Goal: Book appointment/travel/reservation

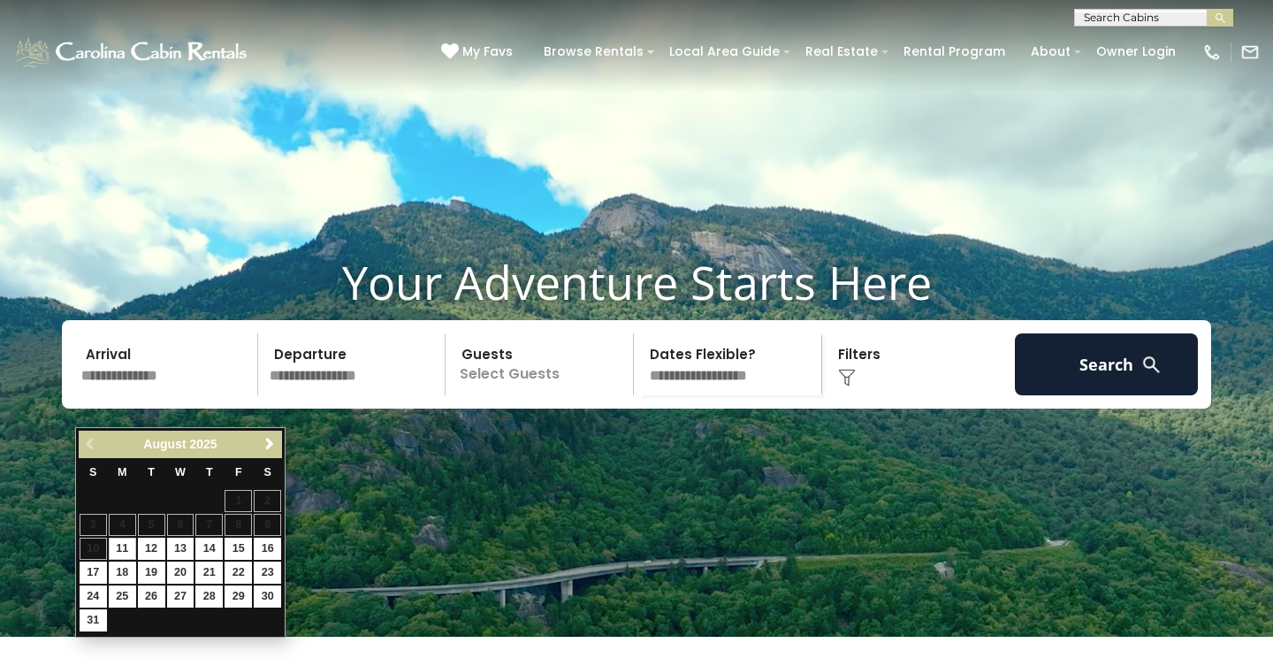
click at [130, 390] on input "text" at bounding box center [166, 364] width 183 height 62
click at [271, 441] on span "Next" at bounding box center [270, 444] width 14 height 14
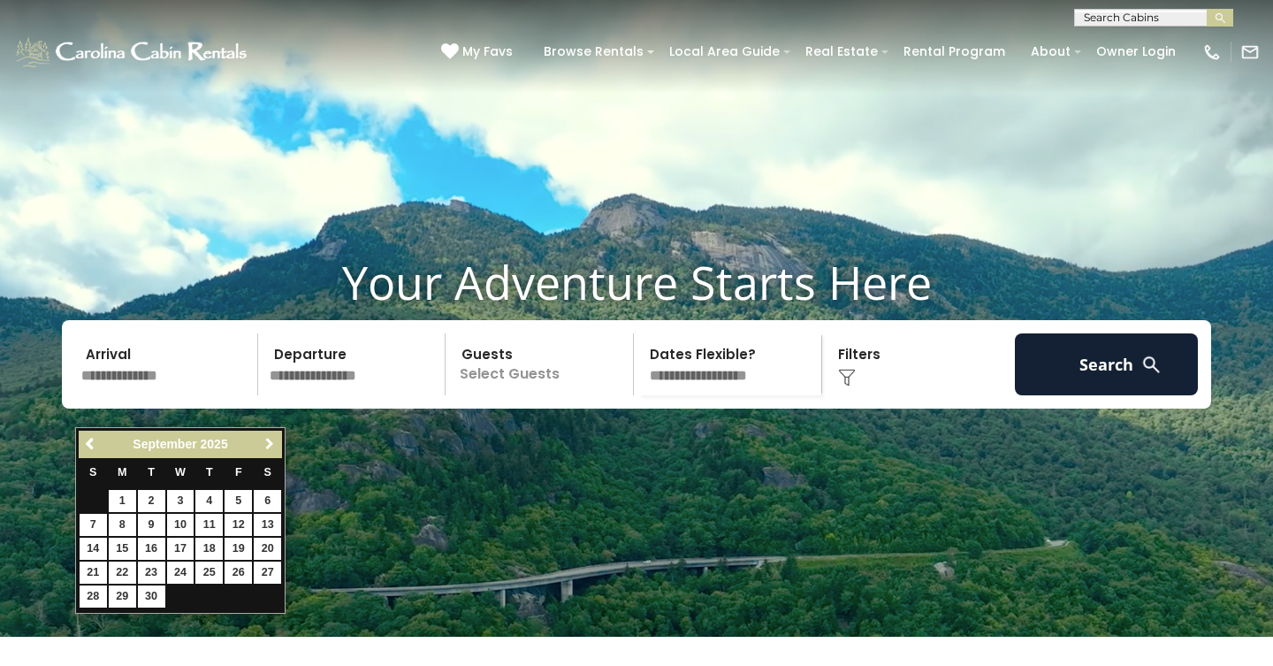
click at [271, 441] on span "Next" at bounding box center [270, 444] width 14 height 14
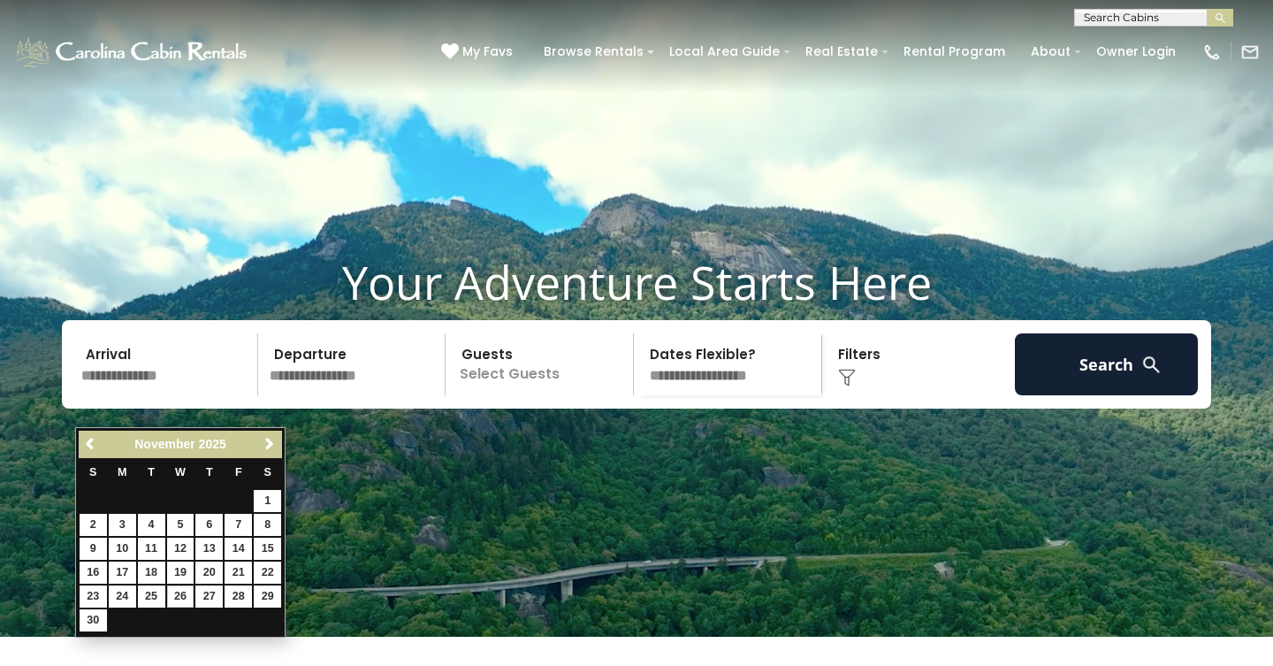
click at [181, 597] on link "26" at bounding box center [180, 596] width 27 height 22
type input "********"
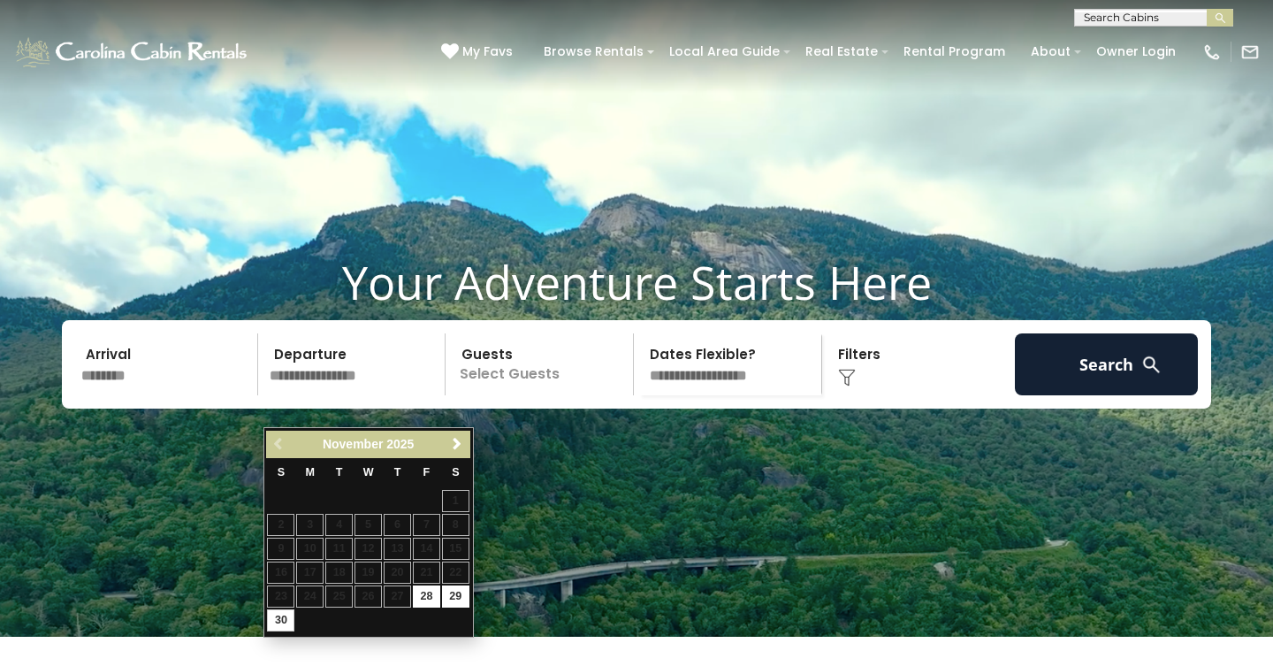
click at [272, 619] on link "30" at bounding box center [280, 620] width 27 height 22
type input "********"
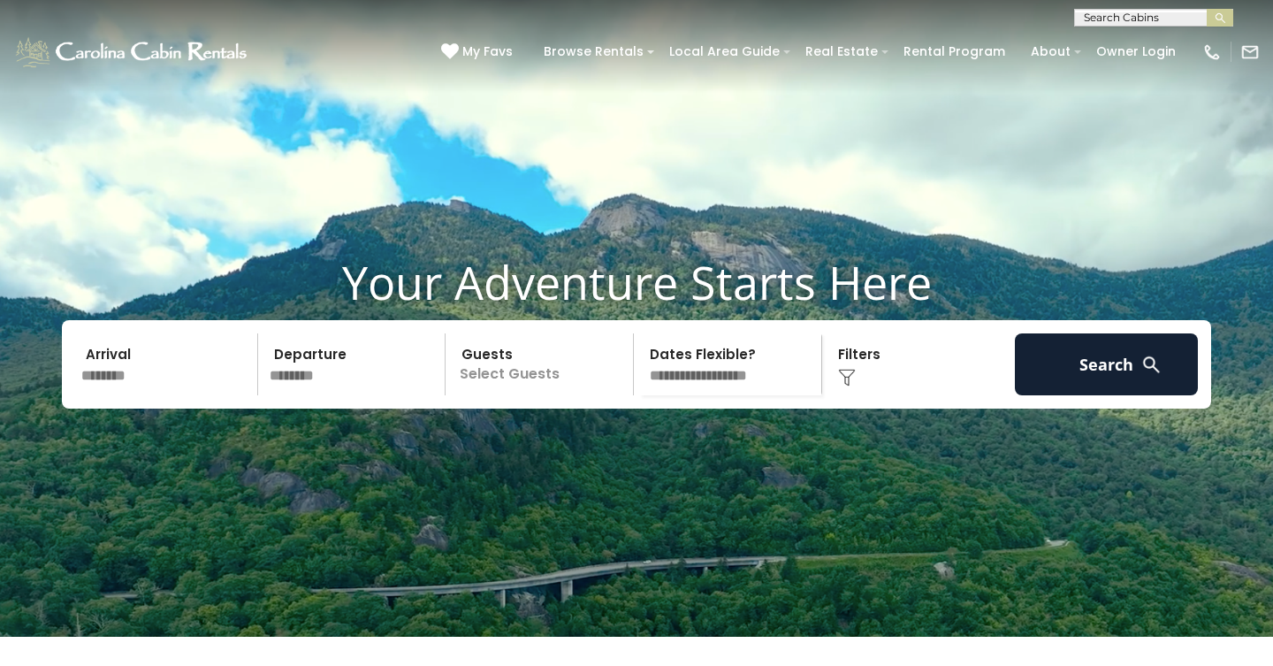
click at [497, 395] on p "Select Guests" at bounding box center [542, 364] width 182 height 62
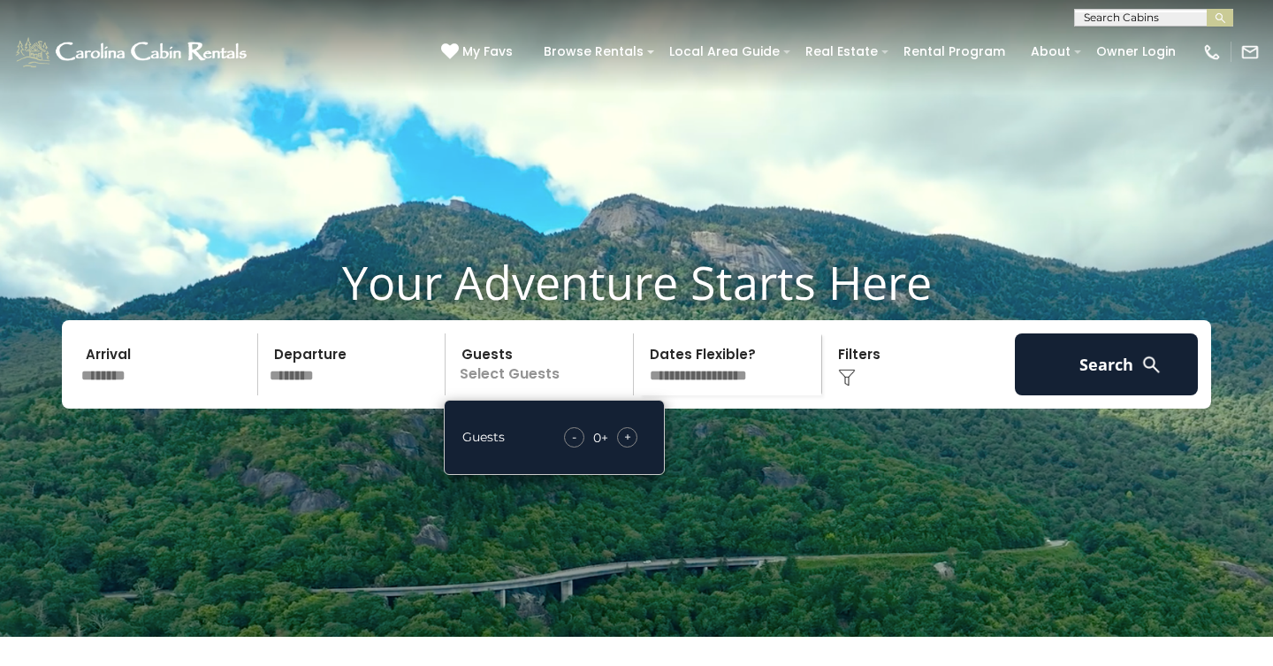
click at [629, 446] on span "+" at bounding box center [627, 437] width 7 height 18
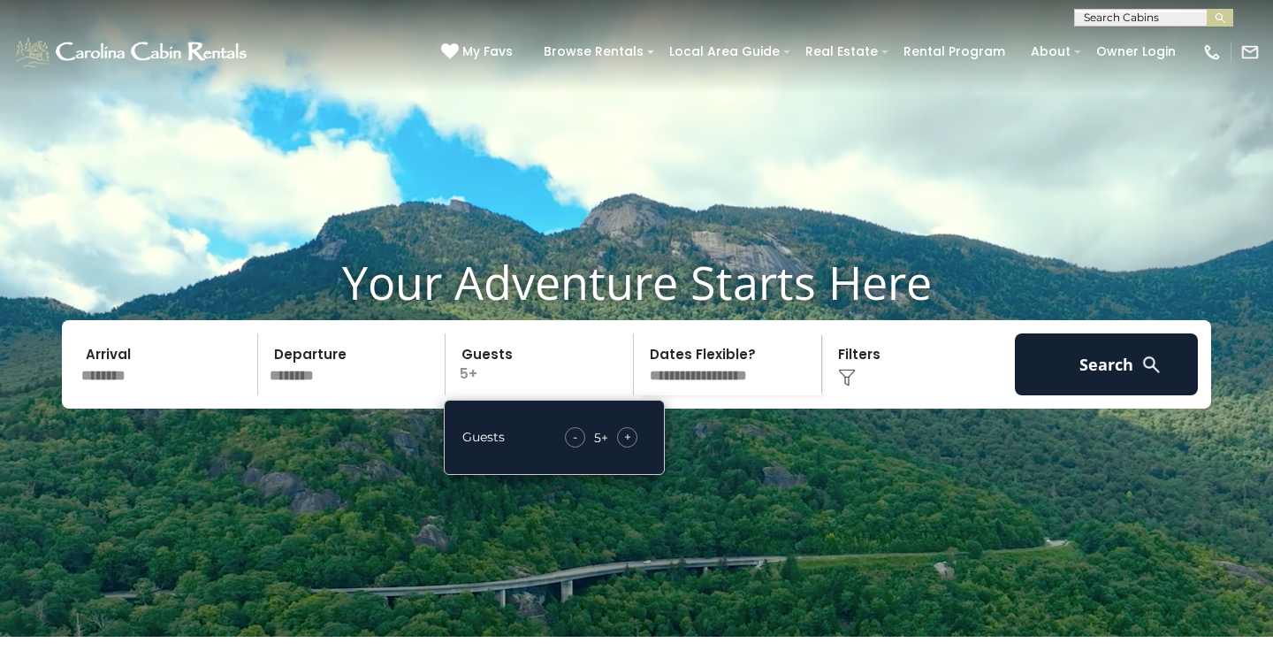
select select "*"
click at [852, 386] on img at bounding box center [847, 378] width 18 height 18
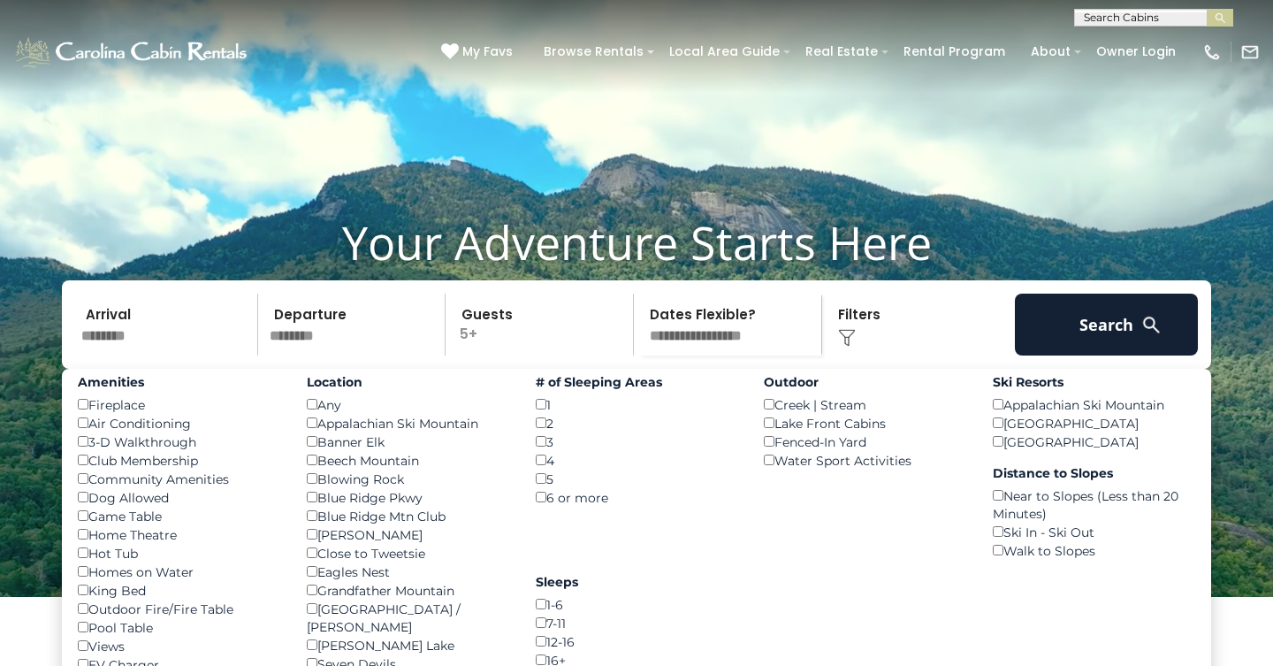
scroll to position [50, 0]
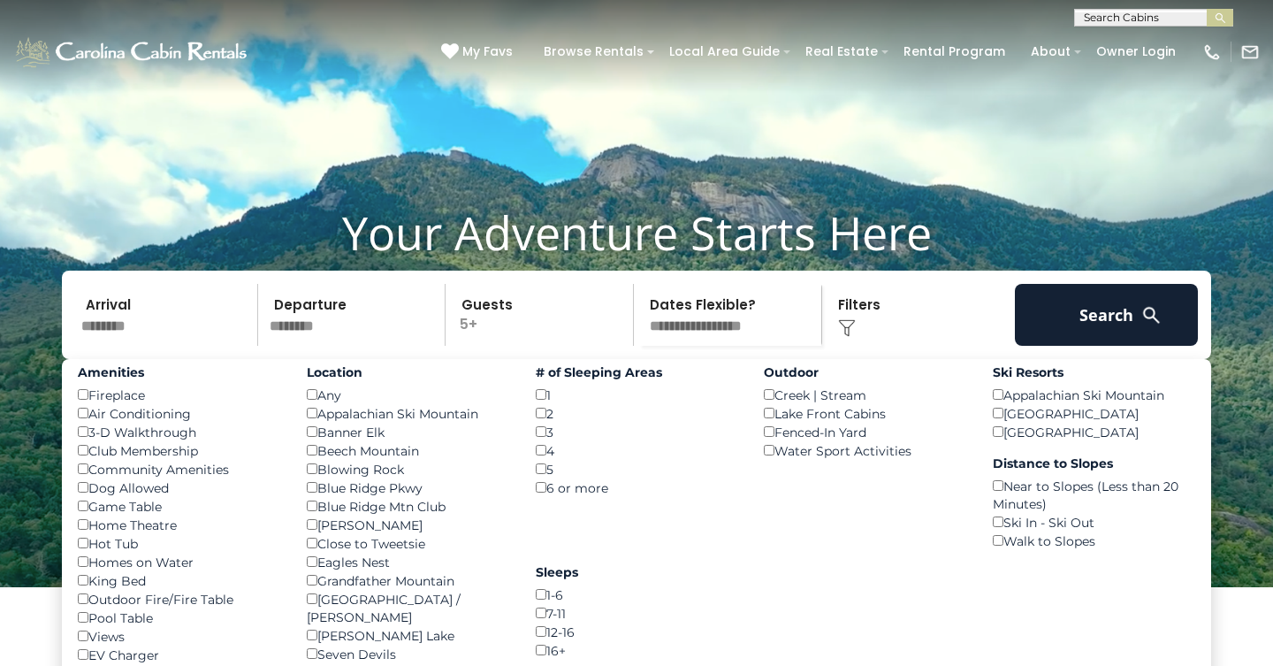
click at [158, 497] on div "Dog Allowed ()" at bounding box center [179, 487] width 202 height 19
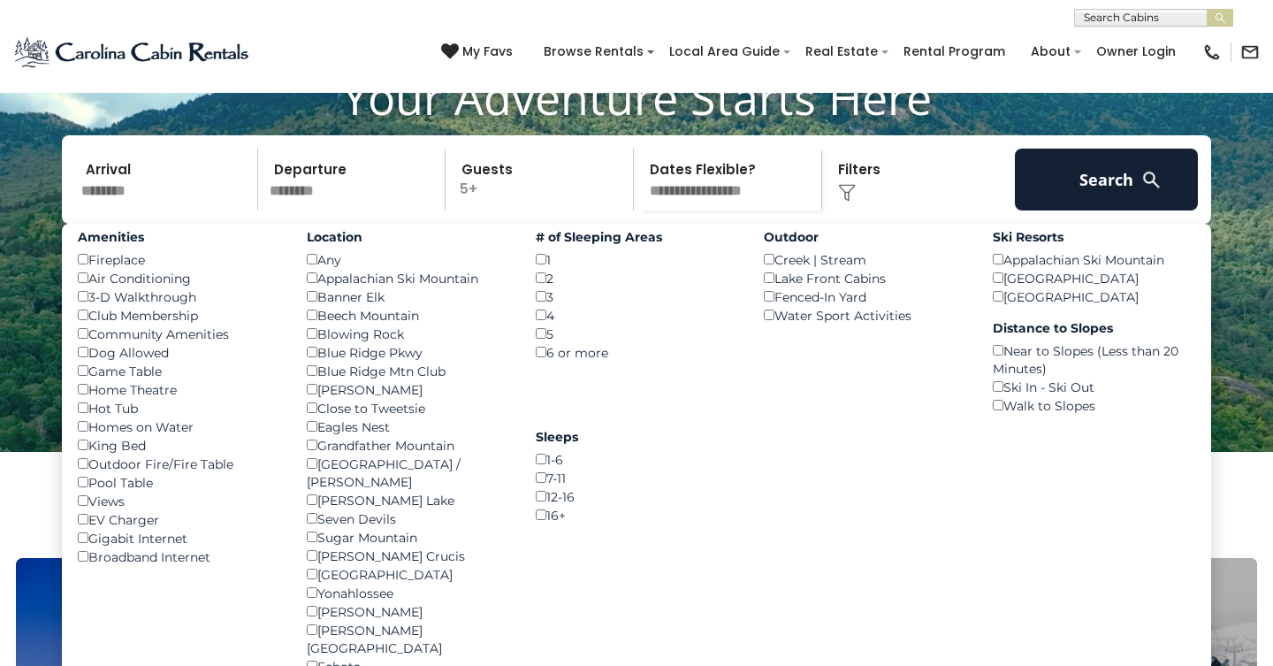
scroll to position [187, 0]
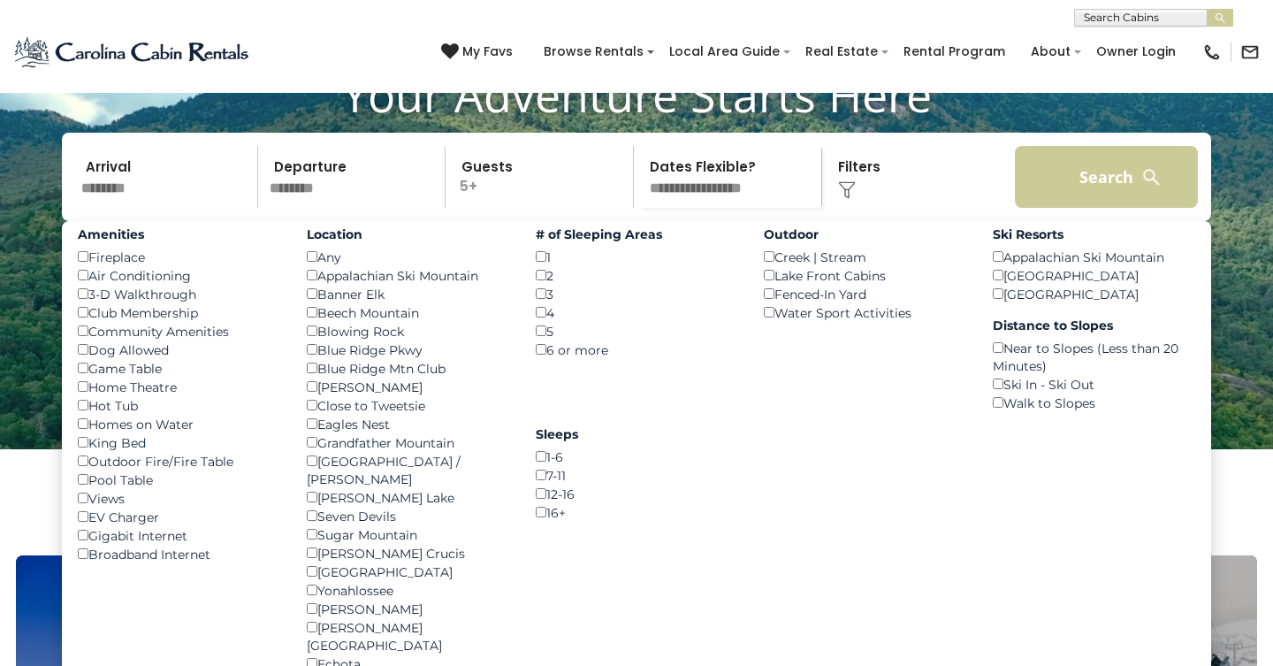
click at [1080, 208] on button "Search" at bounding box center [1106, 177] width 183 height 62
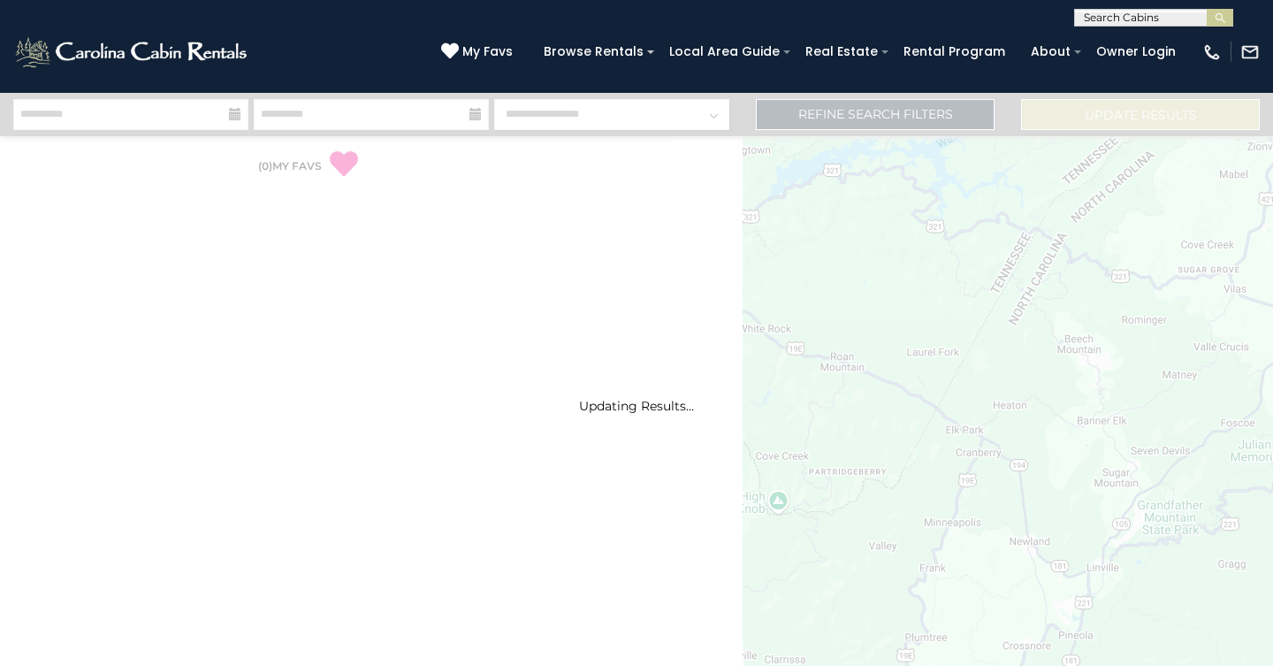
select select "*"
